Goal: Task Accomplishment & Management: Use online tool/utility

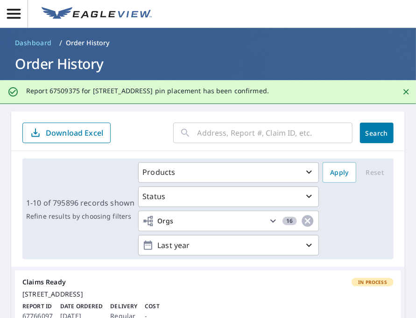
scroll to position [1136, 0]
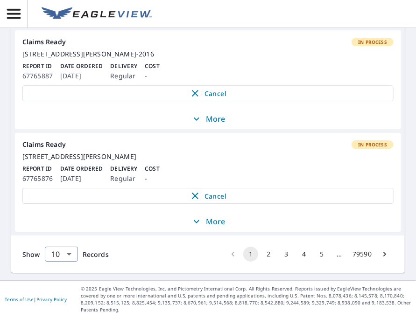
drag, startPoint x: 0, startPoint y: 0, endPoint x: 26, endPoint y: 67, distance: 71.7
click at [26, 67] on link "Claims Ready In Process 7374 Mulberry Rd Barnhart, MO 63012-2016 Report ID 6776…" at bounding box center [208, 69] width 386 height 78
drag, startPoint x: 26, startPoint y: 67, endPoint x: 271, endPoint y: 13, distance: 250.6
click at [270, 14] on header at bounding box center [208, 14] width 416 height 28
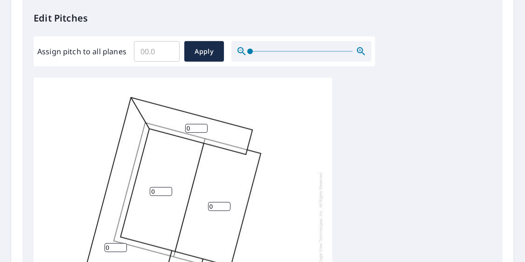
click at [219, 202] on input "0" at bounding box center [219, 206] width 22 height 9
drag, startPoint x: 219, startPoint y: 205, endPoint x: 191, endPoint y: 196, distance: 28.9
click at [195, 198] on div "0 0 0 0 0 0" at bounding box center [183, 224] width 299 height 293
type input "7"
click at [159, 191] on input "0" at bounding box center [161, 191] width 22 height 9
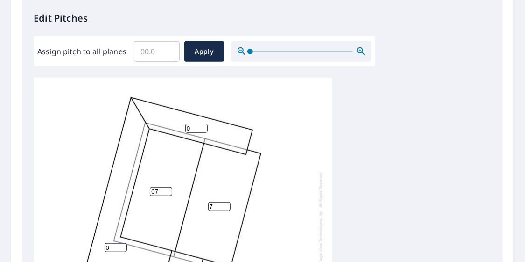
type input "07"
click at [311, 161] on div "0 07 7 0 0 0" at bounding box center [183, 224] width 299 height 293
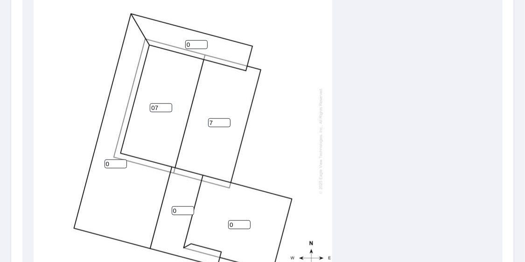
scroll to position [297, 0]
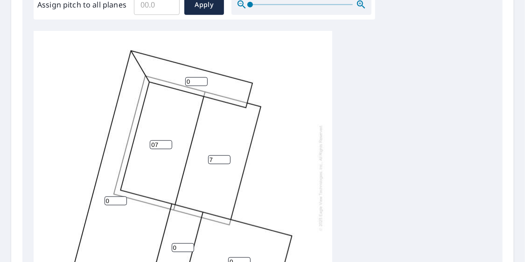
click at [112, 198] on input "0" at bounding box center [116, 200] width 22 height 9
drag, startPoint x: 112, startPoint y: 198, endPoint x: 81, endPoint y: 190, distance: 31.9
click at [83, 191] on div "0 07 7 0 0 0" at bounding box center [183, 177] width 299 height 293
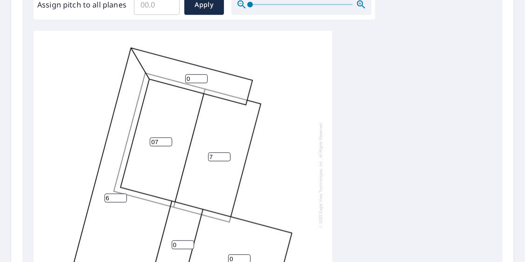
scroll to position [9, 0]
type input "6"
drag, startPoint x: 179, startPoint y: 236, endPoint x: 161, endPoint y: 229, distance: 19.9
click at [161, 229] on div "6 07 7 0 0 0" at bounding box center [183, 174] width 299 height 293
type input "6"
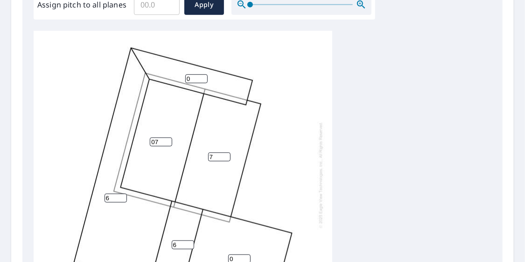
drag, startPoint x: 239, startPoint y: 249, endPoint x: 211, endPoint y: 247, distance: 28.5
click at [211, 247] on div "6 07 7 0 6 0" at bounding box center [183, 174] width 299 height 293
type input "6"
drag, startPoint x: 192, startPoint y: 71, endPoint x: 153, endPoint y: 71, distance: 38.8
click at [153, 71] on div "6 07 7 6 6 0" at bounding box center [183, 174] width 299 height 293
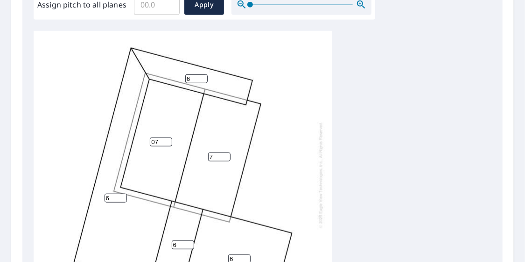
type input "6"
drag, startPoint x: 344, startPoint y: 108, endPoint x: 348, endPoint y: 111, distance: 5.1
click at [346, 112] on div "6 07 7 6 6 6" at bounding box center [263, 177] width 458 height 293
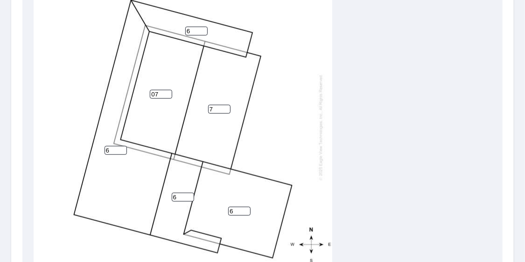
scroll to position [484, 0]
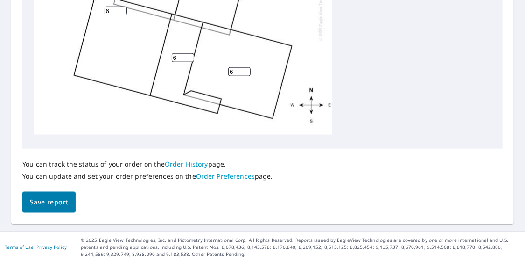
click at [40, 201] on span "Save report" at bounding box center [49, 202] width 38 height 12
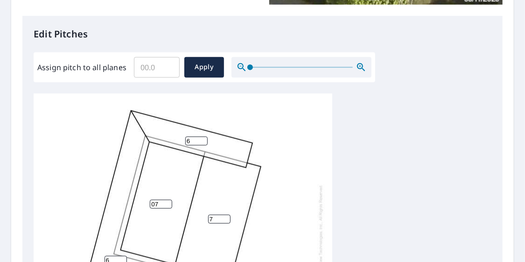
scroll to position [140, 0]
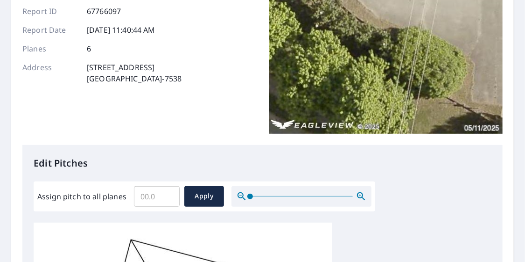
click at [425, 71] on img at bounding box center [385, 40] width 233 height 187
